Goal: Transaction & Acquisition: Purchase product/service

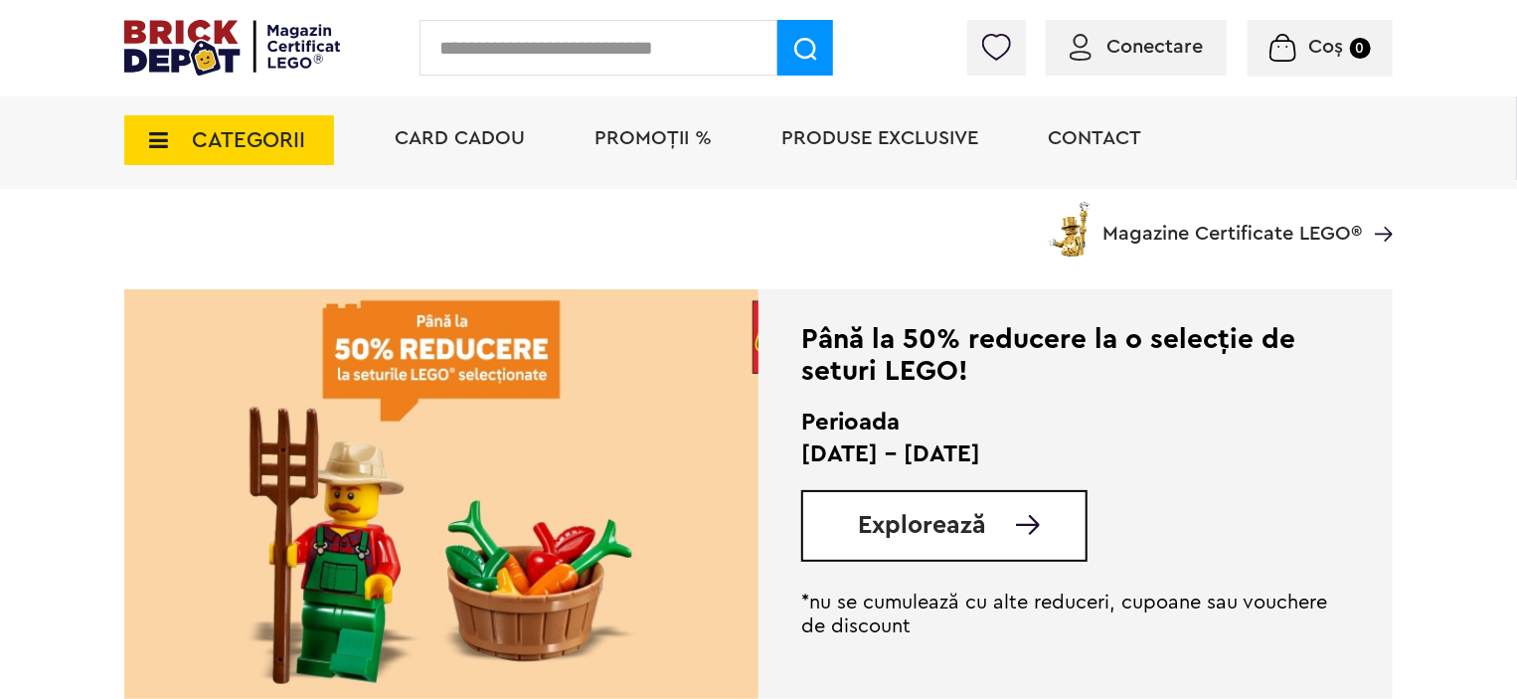
click at [943, 537] on span "Explorează" at bounding box center [922, 525] width 128 height 25
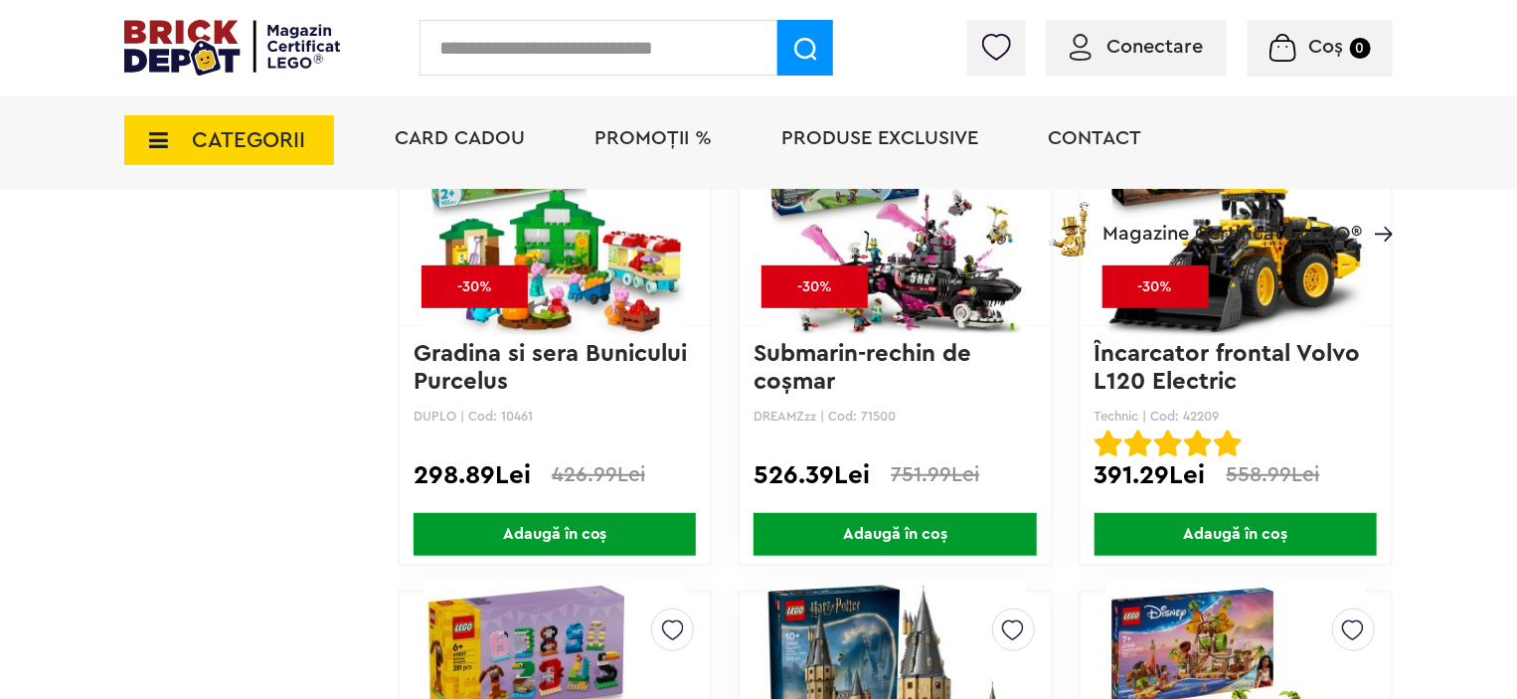
scroll to position [3679, 0]
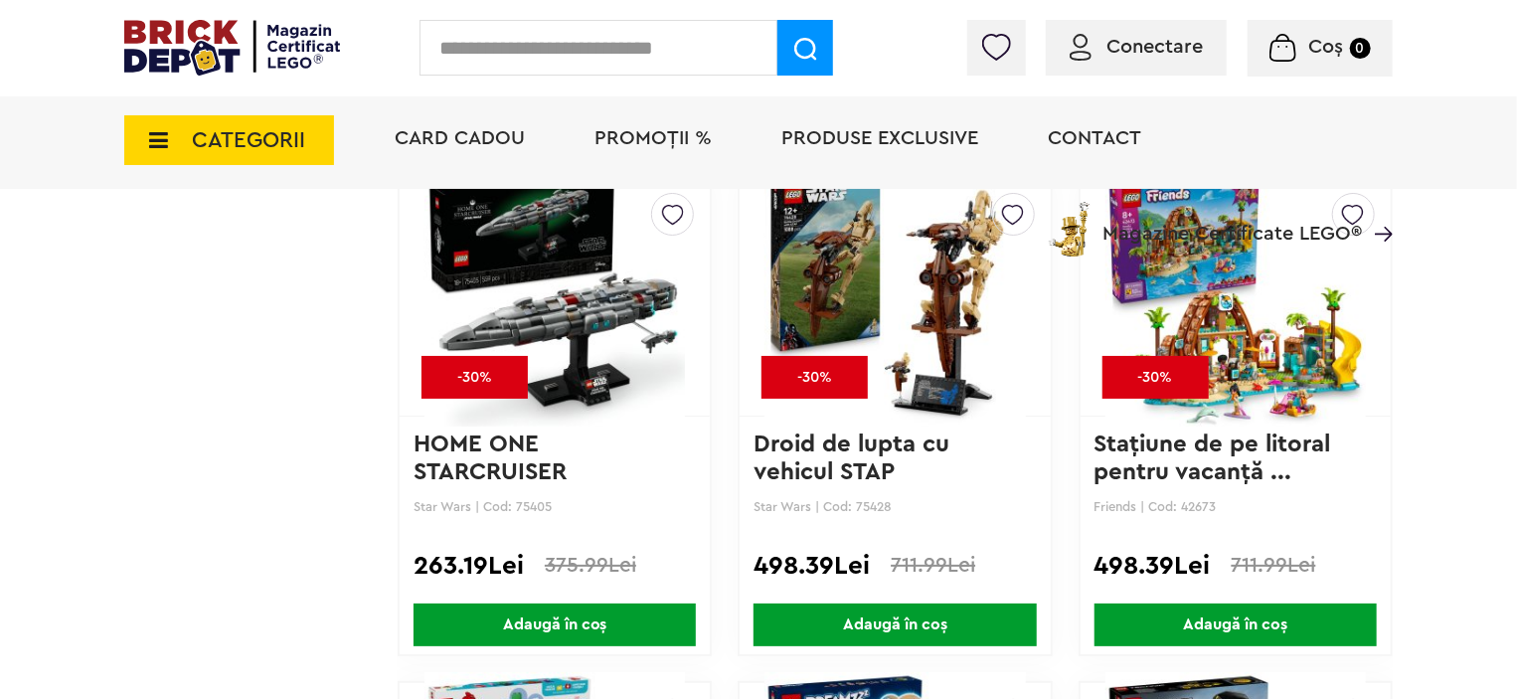
click at [939, 306] on img at bounding box center [895, 296] width 260 height 278
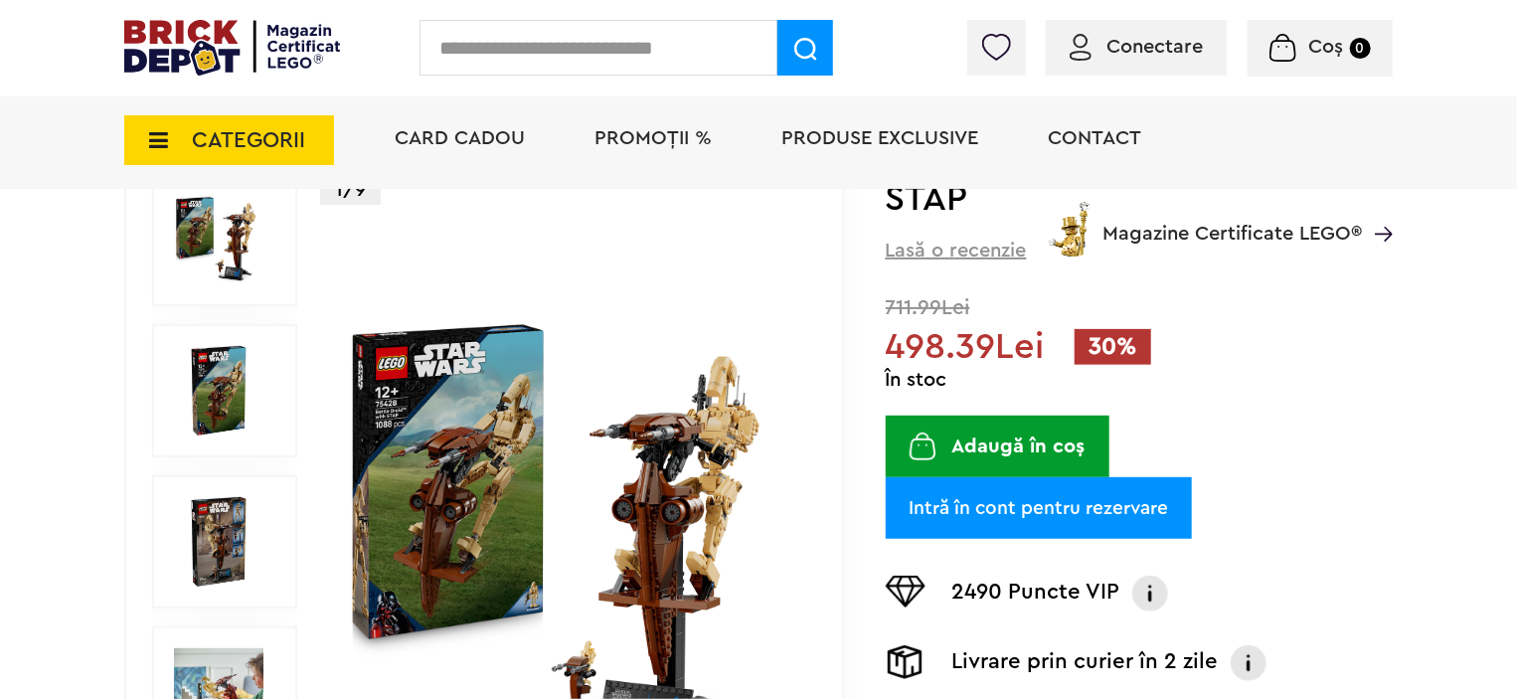
scroll to position [239, 0]
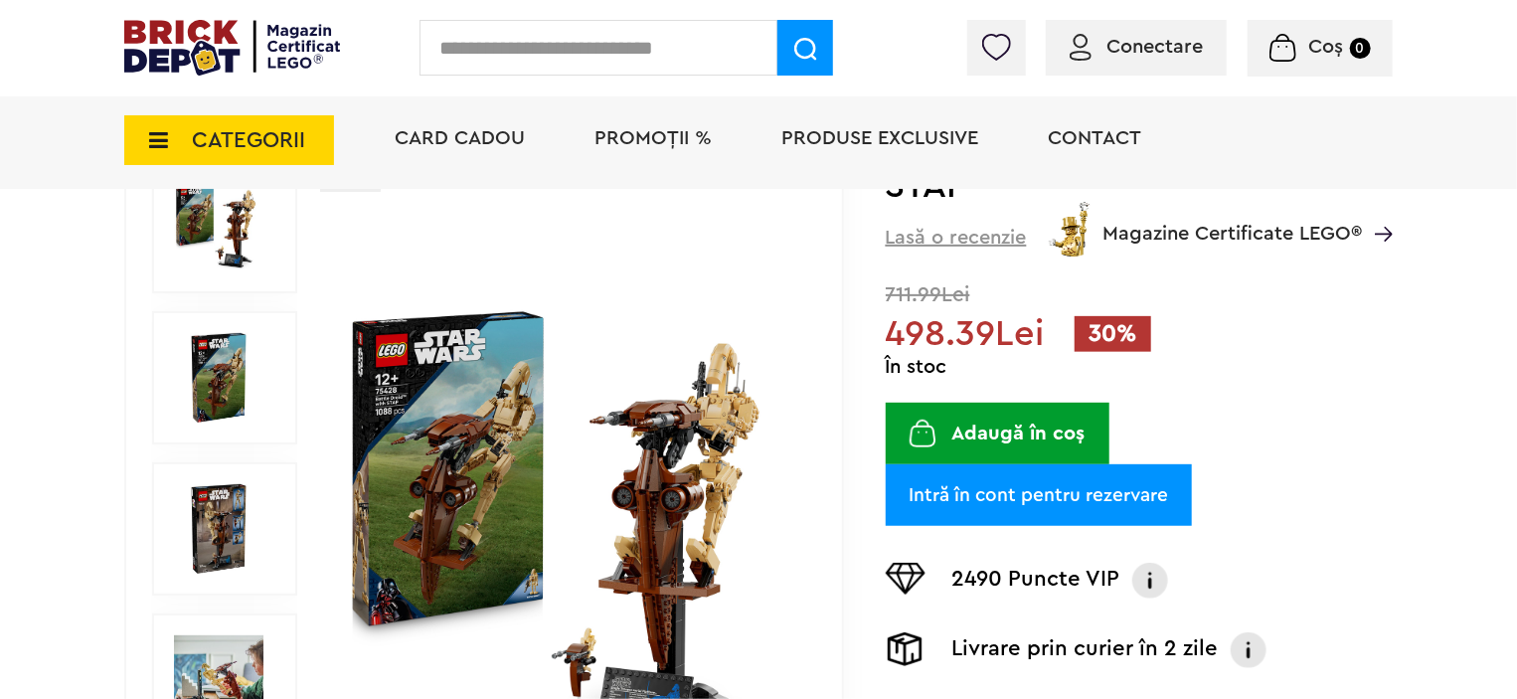
click at [500, 493] on img at bounding box center [570, 529] width 458 height 458
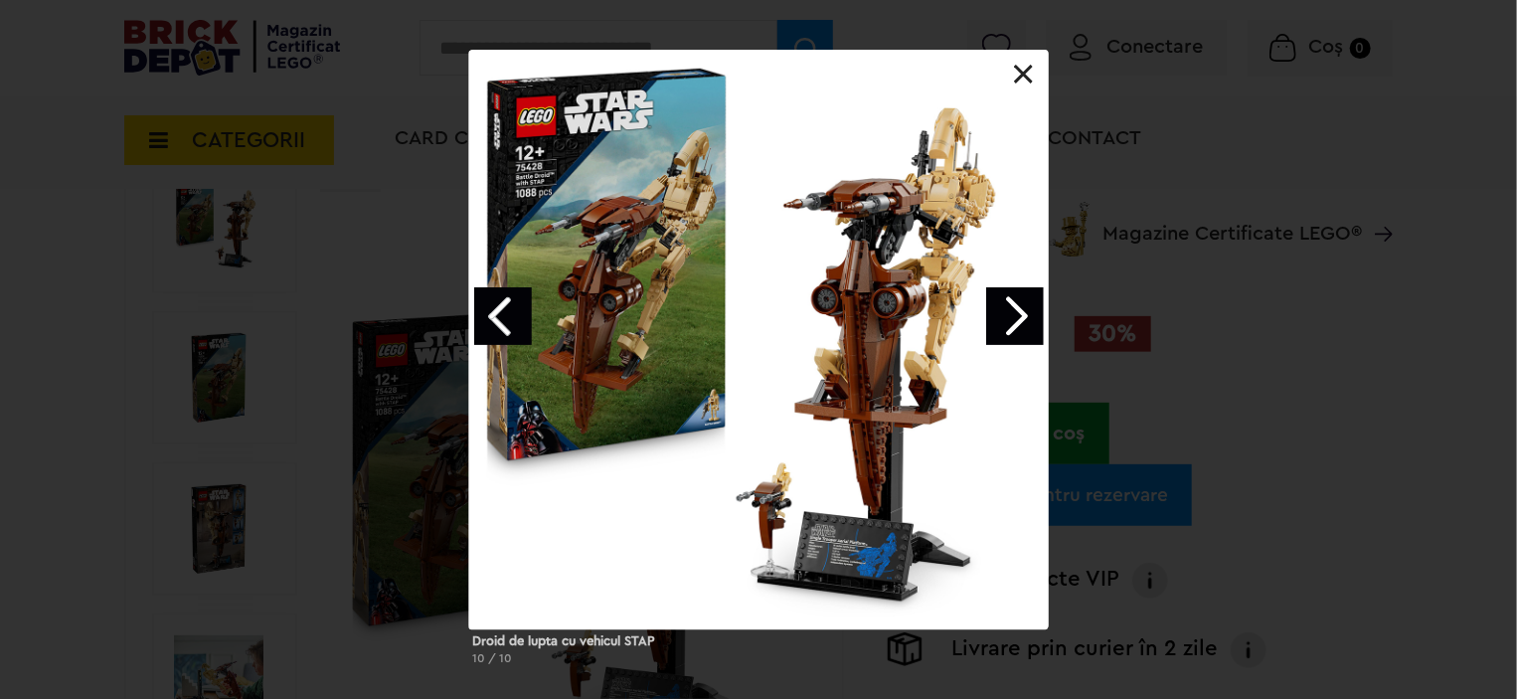
click at [1018, 314] on link "Next image" at bounding box center [1015, 316] width 58 height 58
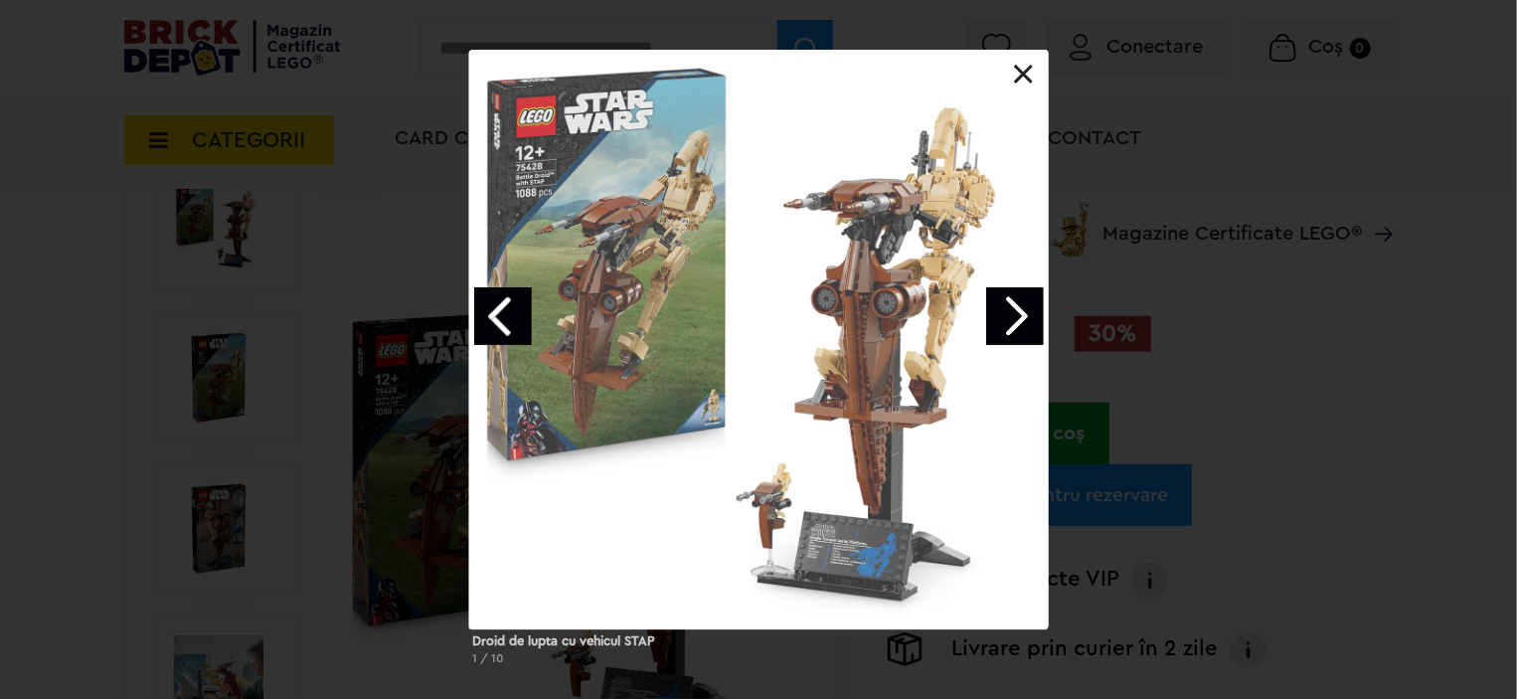
click at [1018, 314] on link "Next image" at bounding box center [1015, 316] width 58 height 58
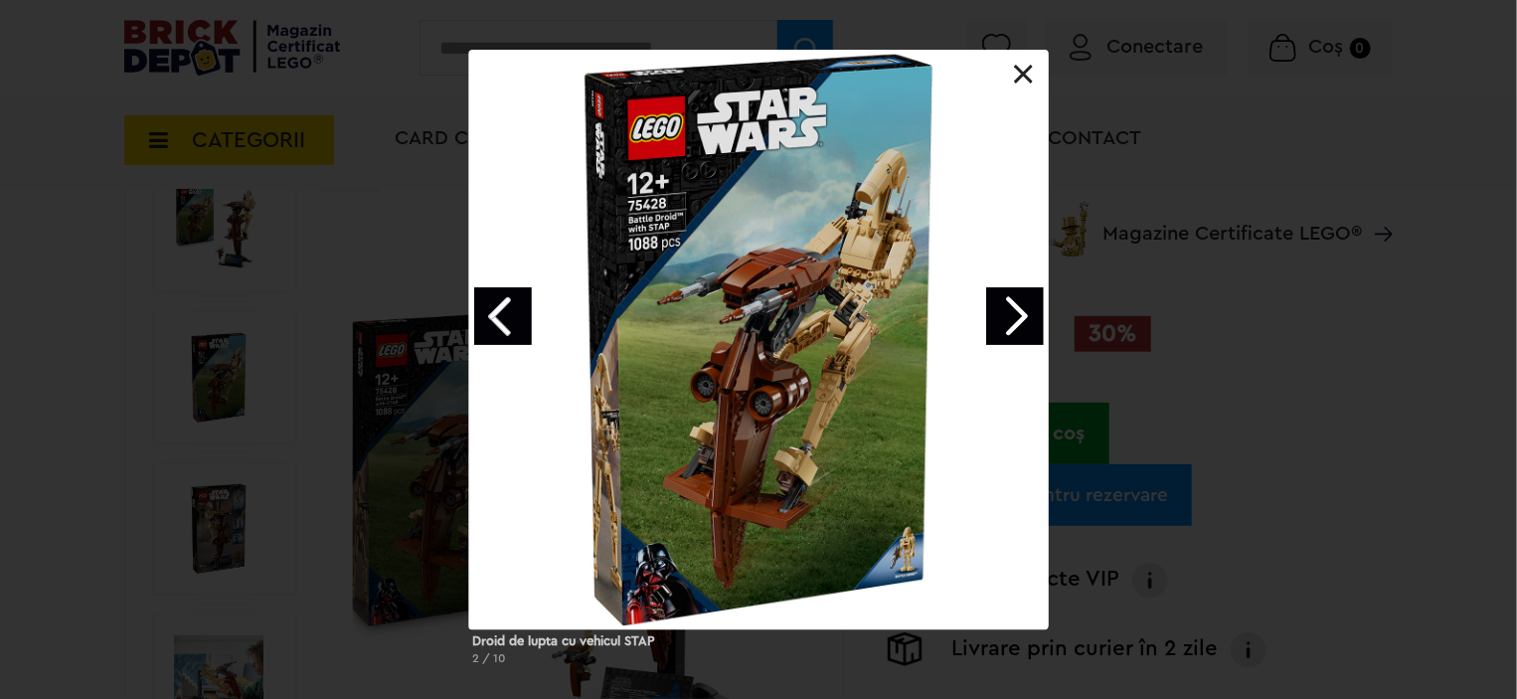
click at [1018, 314] on link "Next image" at bounding box center [1015, 316] width 58 height 58
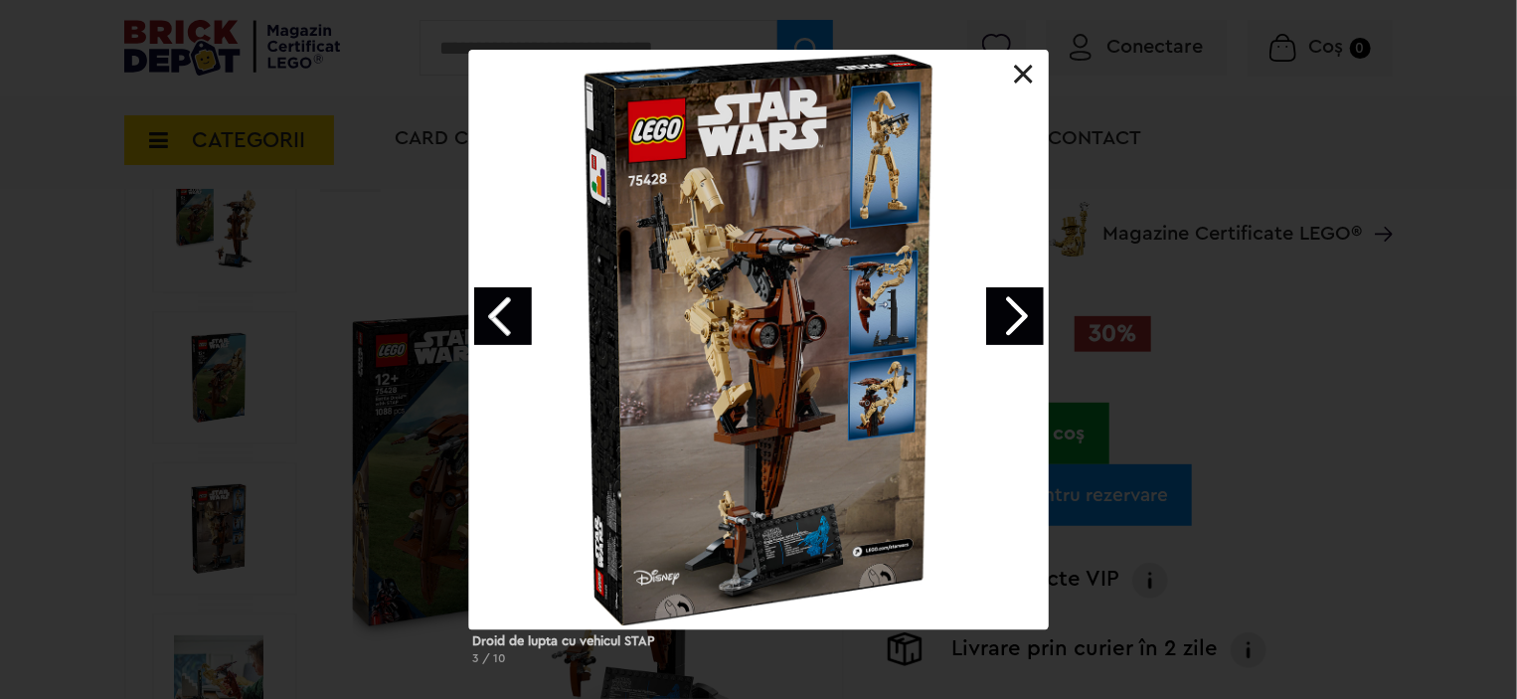
click at [1018, 314] on link "Next image" at bounding box center [1015, 316] width 58 height 58
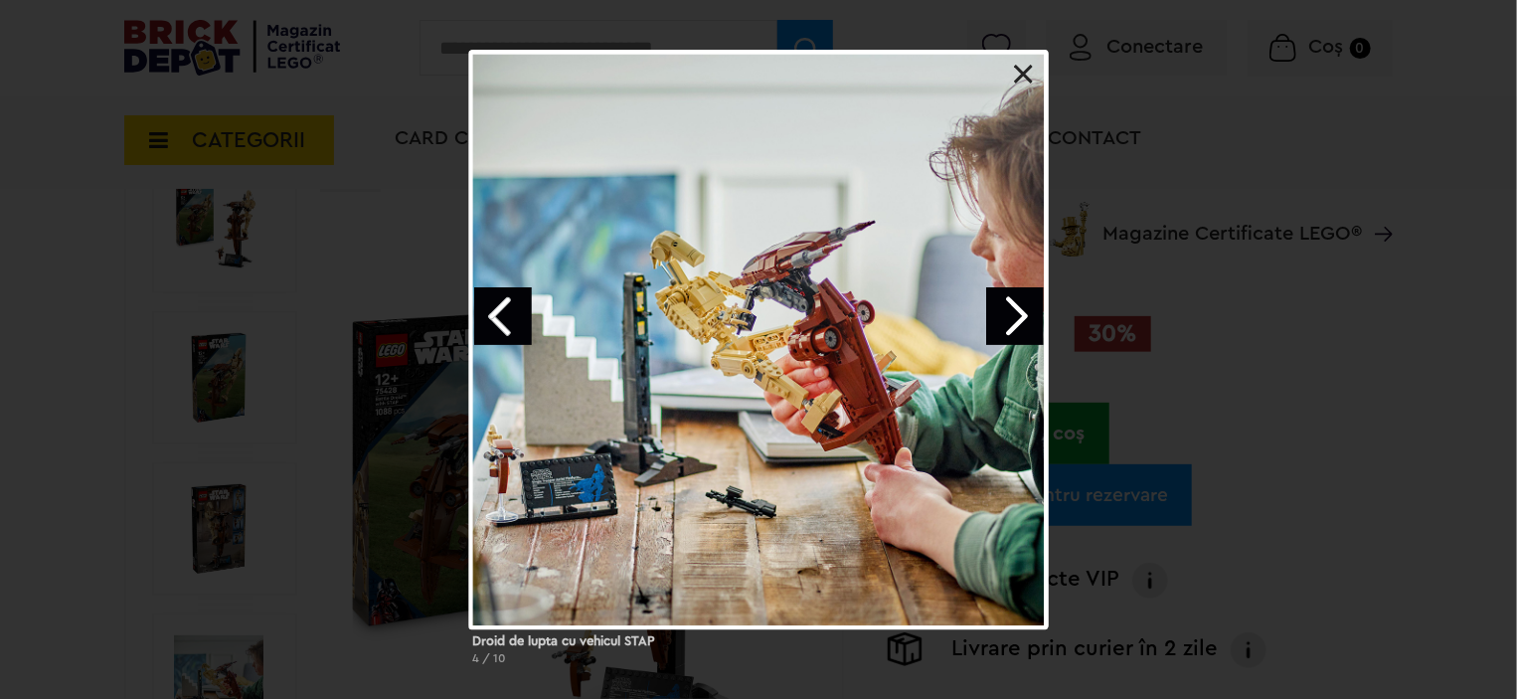
click at [1018, 314] on link "Next image" at bounding box center [1015, 316] width 58 height 58
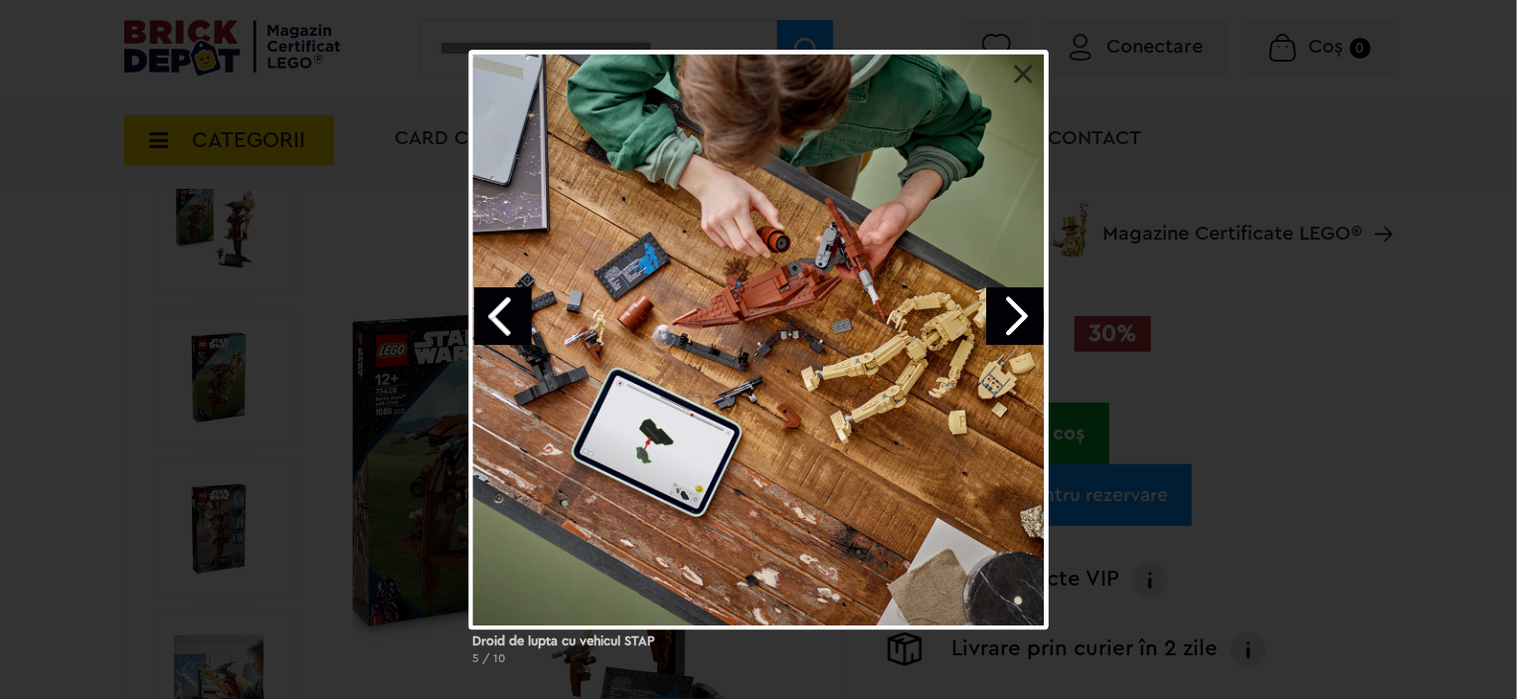
click at [1020, 314] on link "Next image" at bounding box center [1015, 316] width 58 height 58
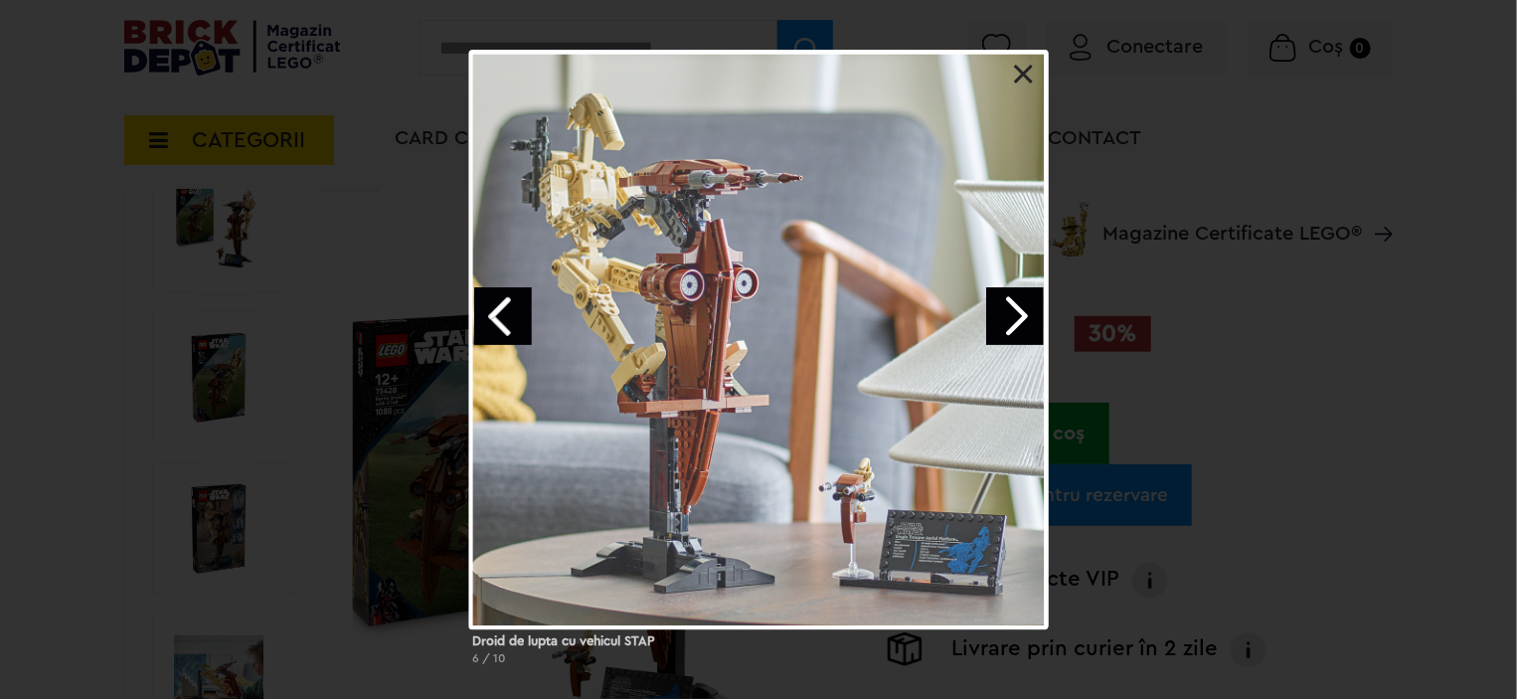
click at [1020, 314] on link "Next image" at bounding box center [1015, 316] width 58 height 58
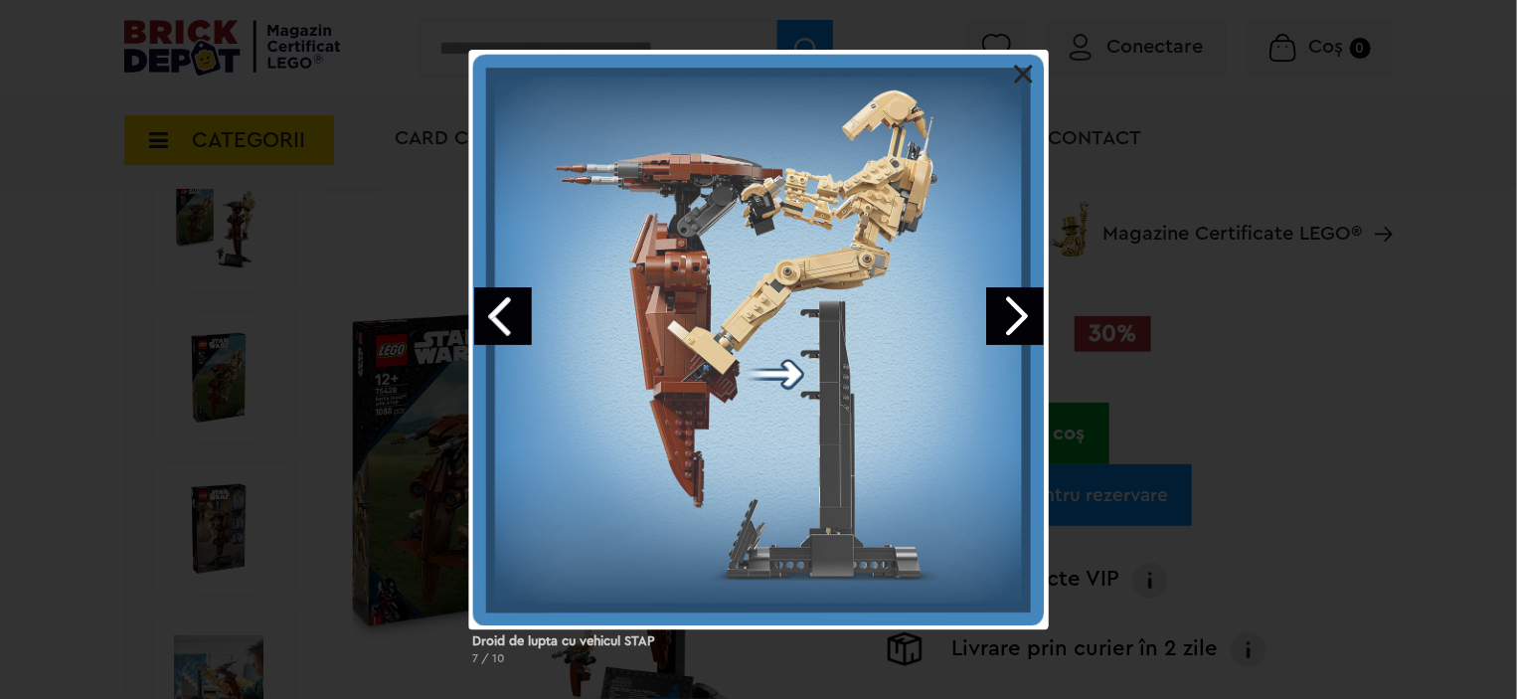
click at [1020, 314] on link "Next image" at bounding box center [1015, 316] width 58 height 58
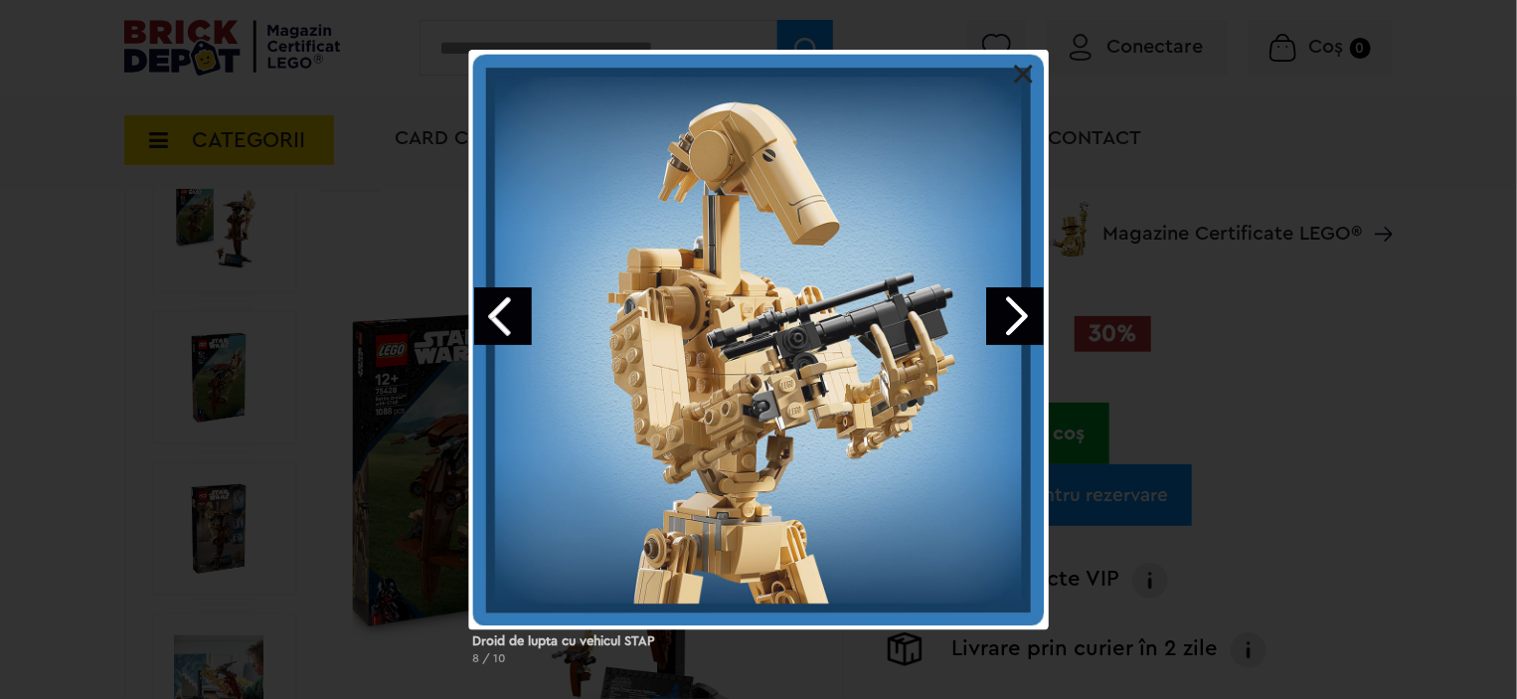
click at [1020, 314] on link "Next image" at bounding box center [1015, 316] width 58 height 58
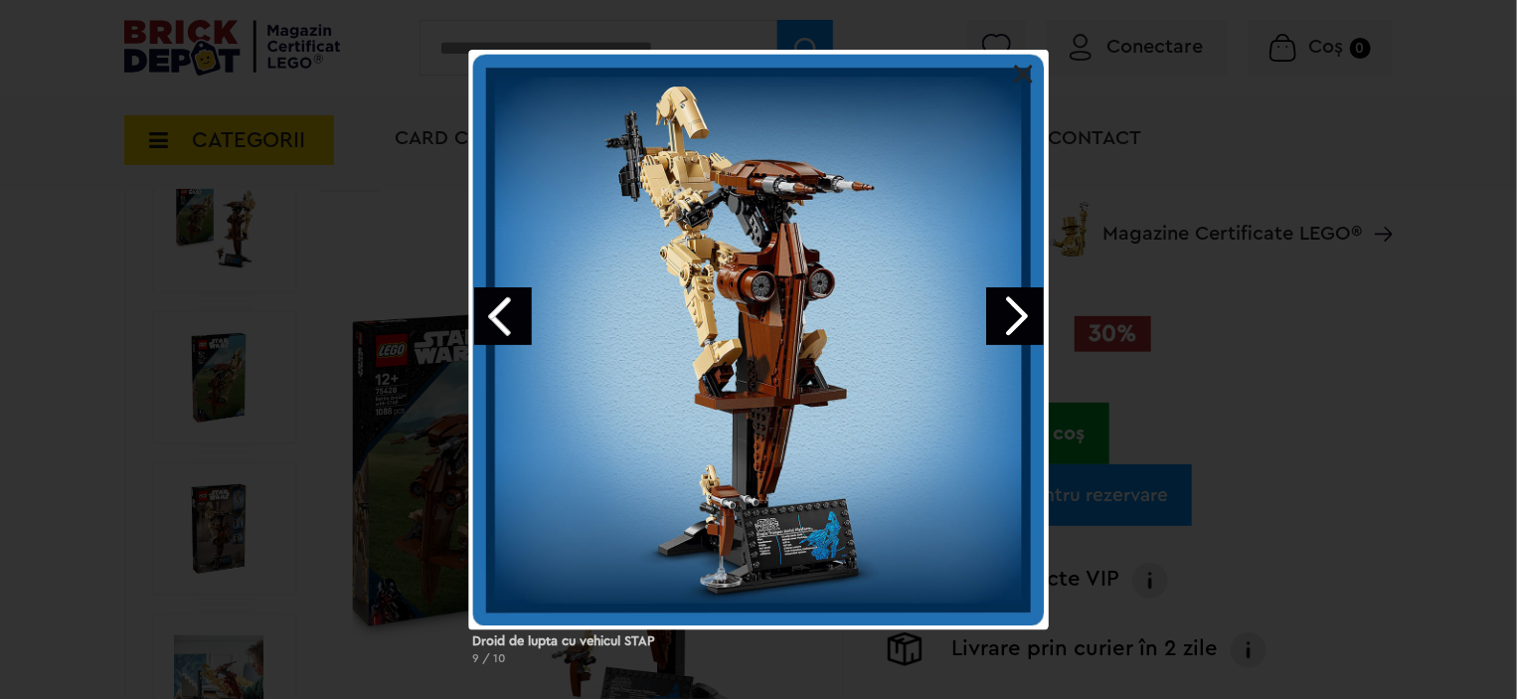
click at [1020, 314] on link "Next image" at bounding box center [1015, 316] width 58 height 58
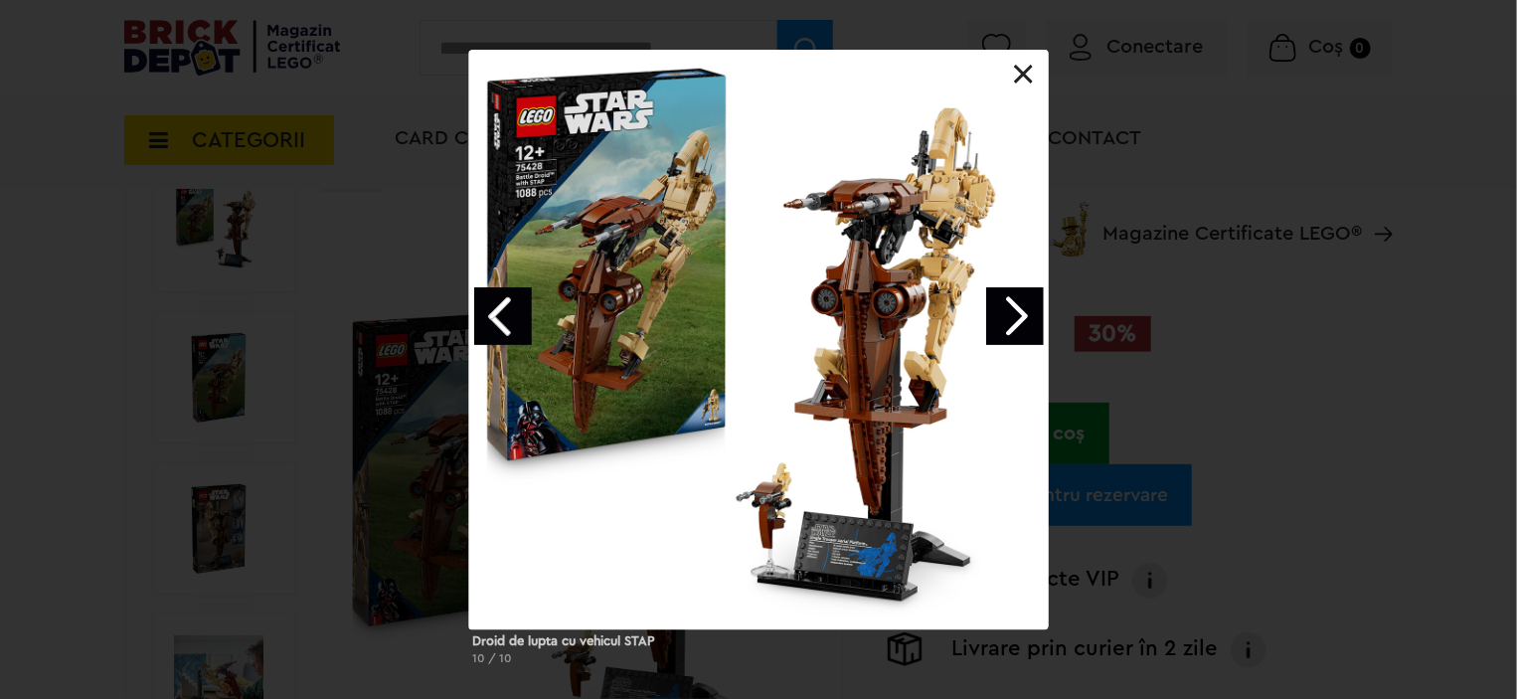
click at [1029, 83] on link at bounding box center [1024, 75] width 20 height 20
